Goal: Find specific page/section: Find specific page/section

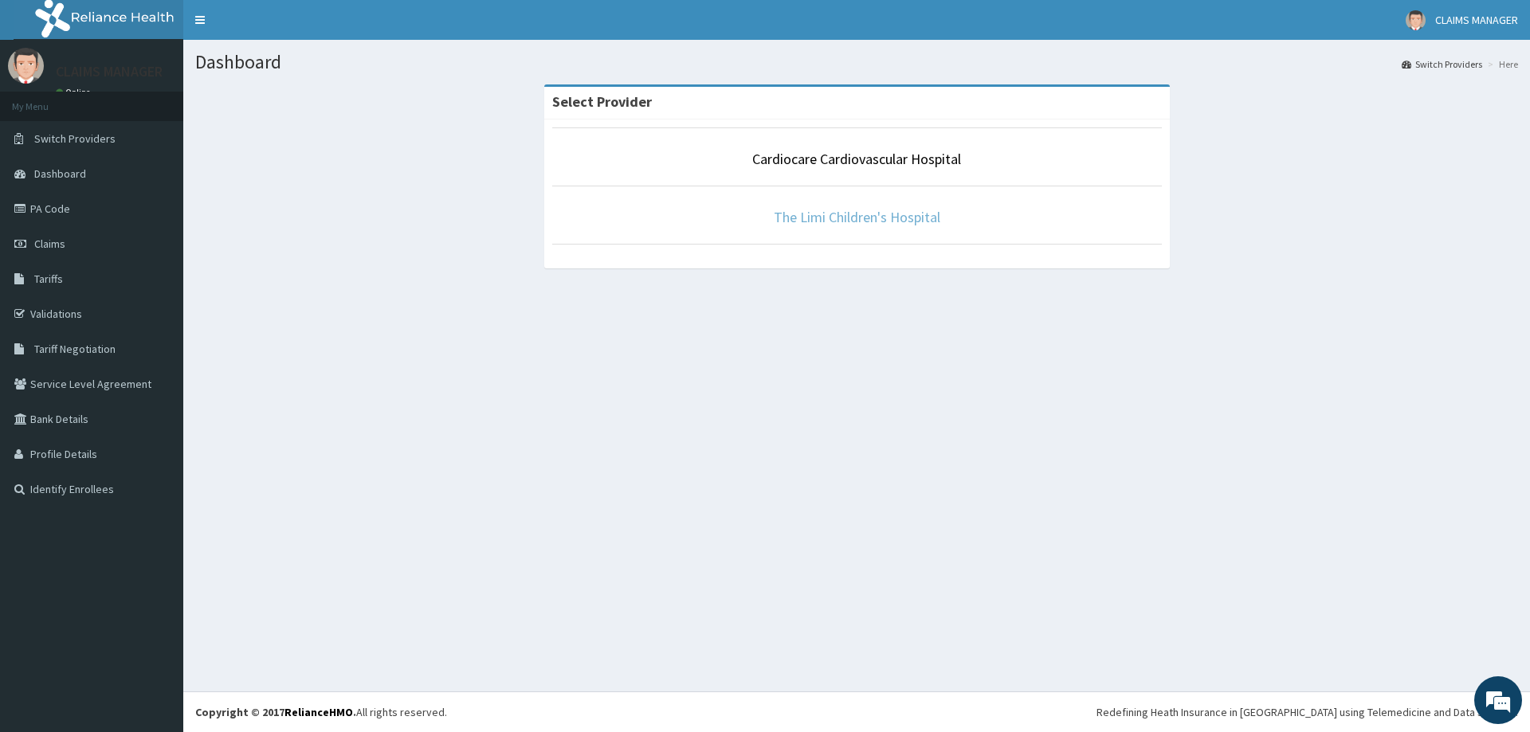
click at [818, 223] on link "The Limi Children's Hospital" at bounding box center [857, 217] width 167 height 18
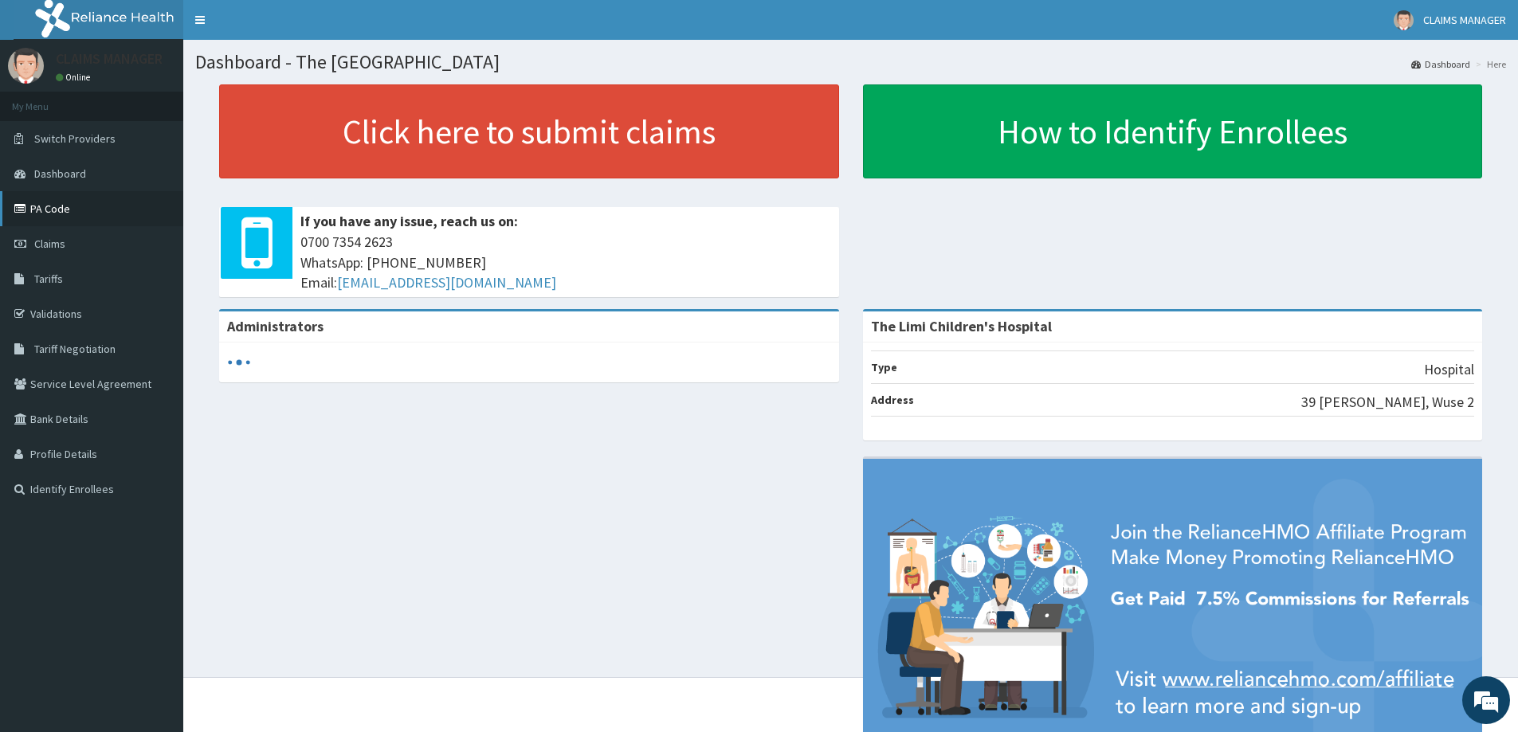
click at [84, 212] on link "PA Code" at bounding box center [91, 208] width 183 height 35
